Goal: Task Accomplishment & Management: Manage account settings

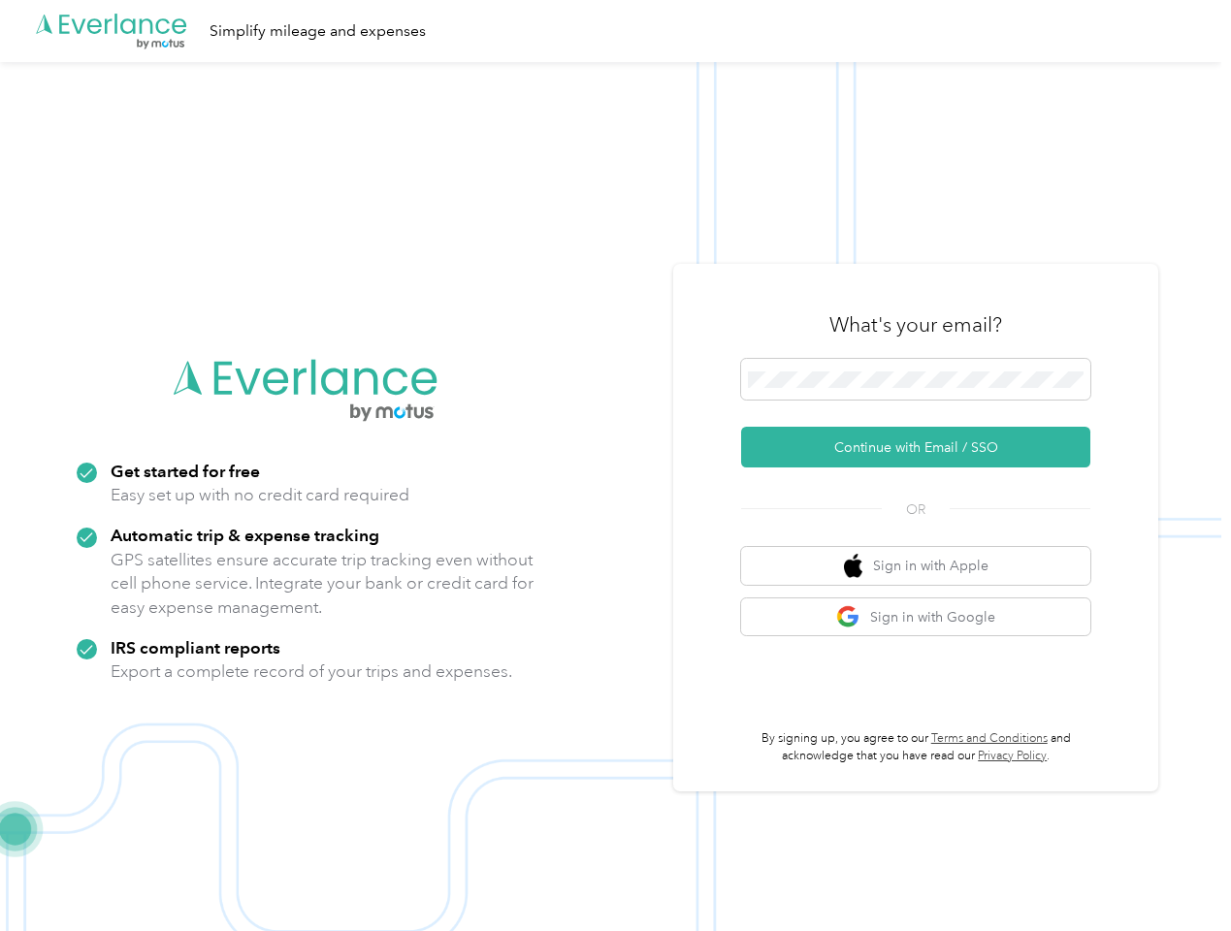
click at [615, 466] on img at bounding box center [610, 527] width 1221 height 931
click at [615, 31] on div ".cls-1 { fill: #00adee; } .cls-2 { fill: #fff; } .cls-3 { fill: #707372; } .cls…" at bounding box center [610, 31] width 1221 height 62
click at [923, 447] on button "Continue with Email / SSO" at bounding box center [915, 447] width 349 height 41
click at [923, 565] on button "Sign in with Apple" at bounding box center [915, 566] width 349 height 38
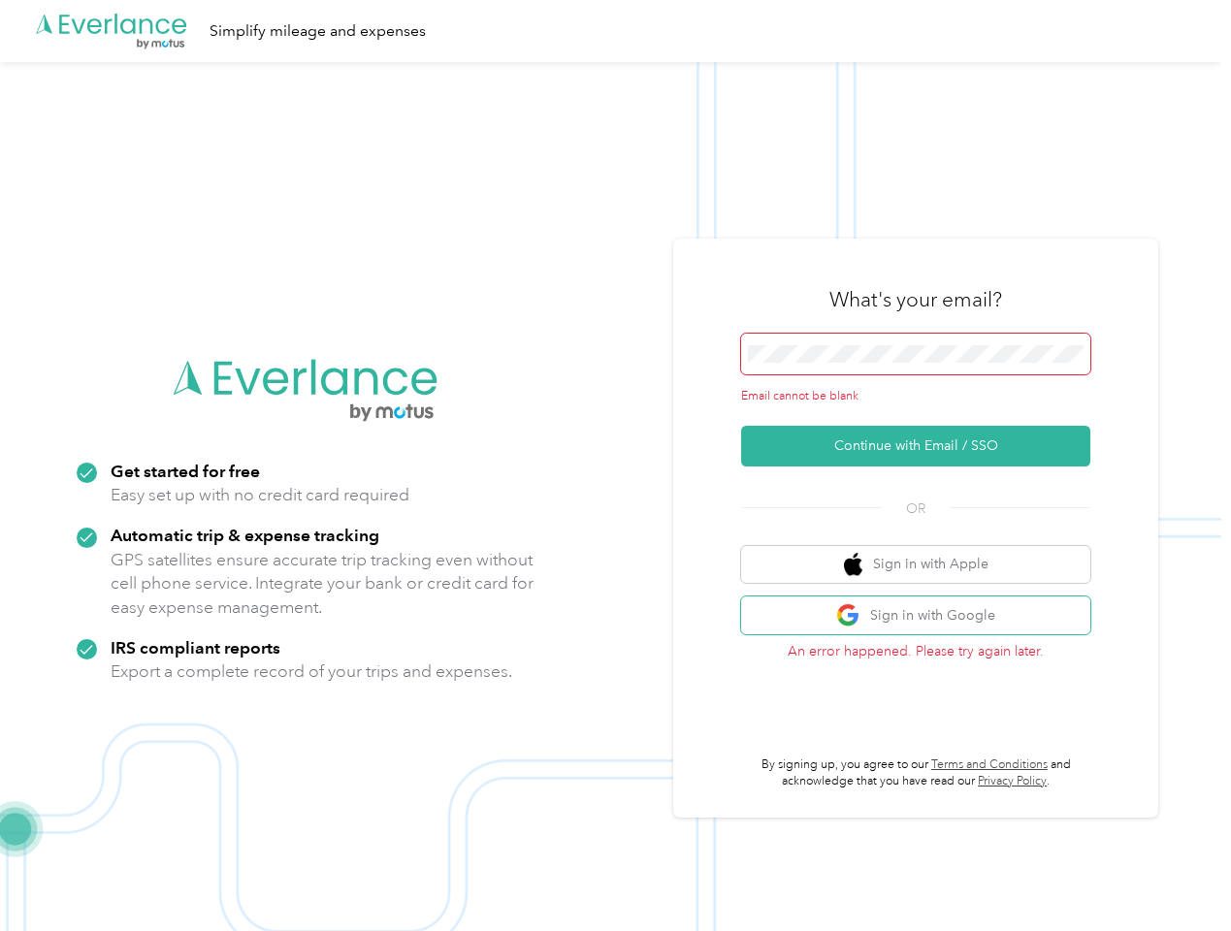
click at [923, 617] on button "Sign in with Google" at bounding box center [915, 616] width 349 height 38
